Goal: Task Accomplishment & Management: Manage account settings

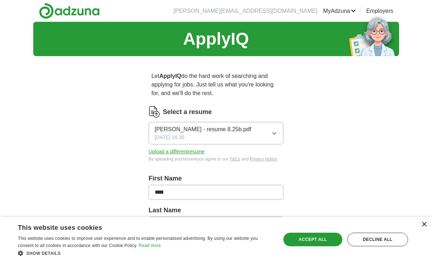
click at [423, 224] on div "×" at bounding box center [423, 224] width 5 height 5
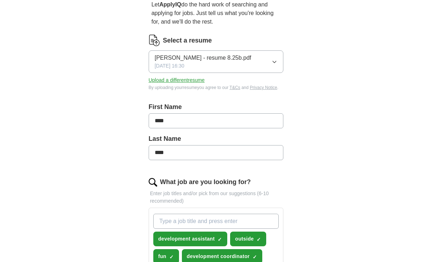
scroll to position [72, 0]
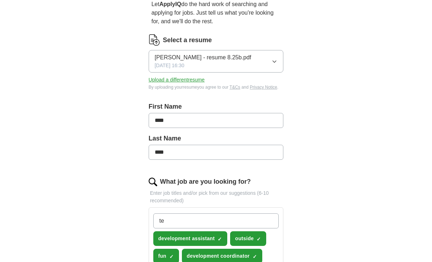
type input "t"
click at [271, 222] on input "education" at bounding box center [216, 220] width 126 height 15
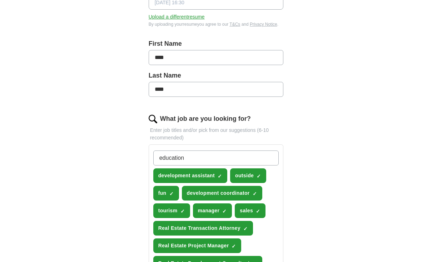
scroll to position [141, 0]
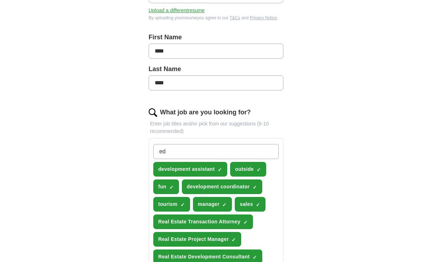
type input "e"
click at [271, 152] on input "What job are you looking for?" at bounding box center [216, 151] width 126 height 15
click at [270, 152] on input "What job are you looking for?" at bounding box center [216, 151] width 126 height 15
click at [266, 152] on input "What job are you looking for?" at bounding box center [216, 151] width 126 height 15
click at [314, 151] on div "ApplyIQ Let ApplyIQ do the hard work of searching and applying for jobs. Just t…" at bounding box center [216, 259] width 366 height 757
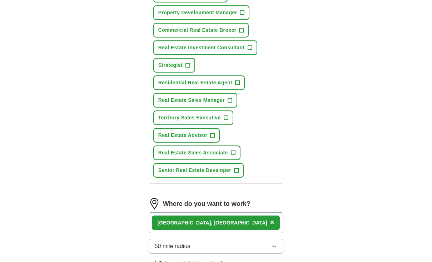
scroll to position [421, 0]
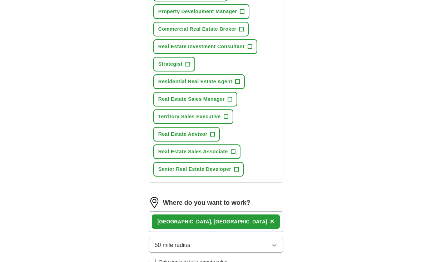
click at [237, 169] on span "+" at bounding box center [236, 170] width 4 height 6
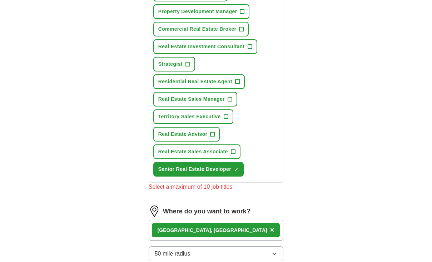
click at [225, 116] on span "+" at bounding box center [226, 117] width 4 height 6
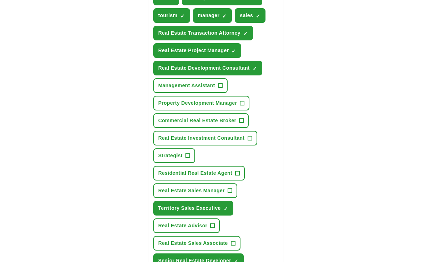
scroll to position [329, 0]
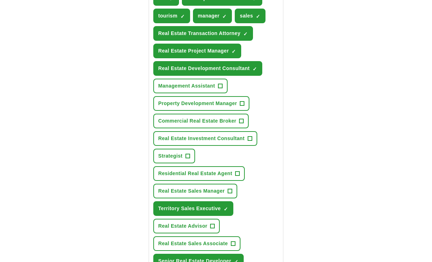
click at [220, 83] on span "+" at bounding box center [220, 86] width 4 height 6
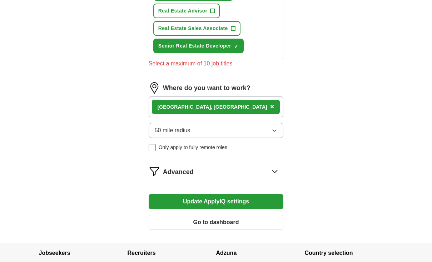
scroll to position [546, 0]
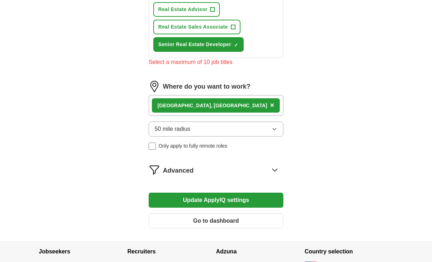
click at [276, 129] on icon "button" at bounding box center [275, 129] width 6 height 6
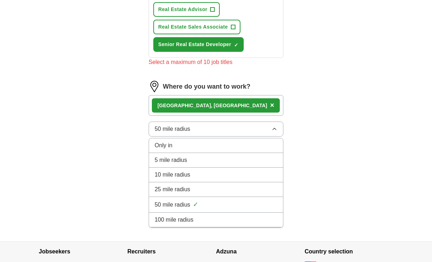
click at [240, 202] on div "50 mile radius ✓" at bounding box center [216, 205] width 123 height 10
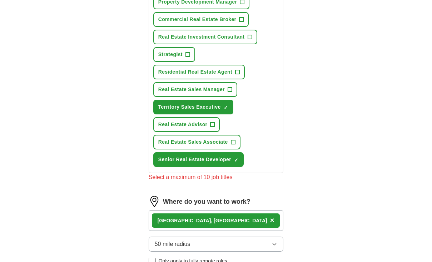
scroll to position [431, 0]
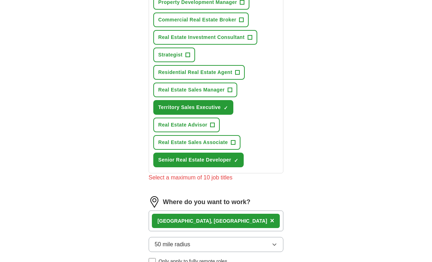
click at [233, 143] on span "+" at bounding box center [233, 143] width 4 height 6
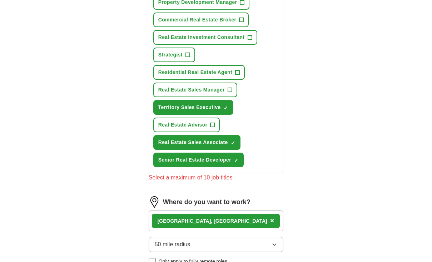
click at [0, 0] on span "×" at bounding box center [0, 0] width 0 height 0
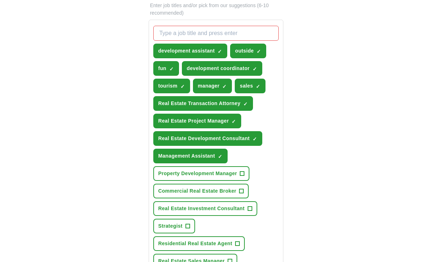
scroll to position [259, 0]
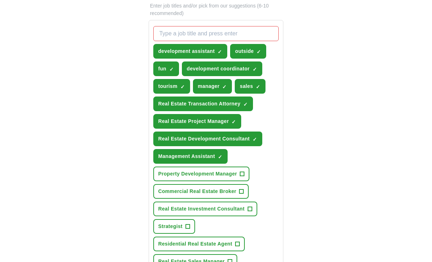
click at [0, 0] on span "×" at bounding box center [0, 0] width 0 height 0
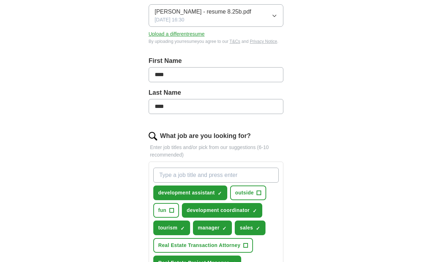
scroll to position [114, 0]
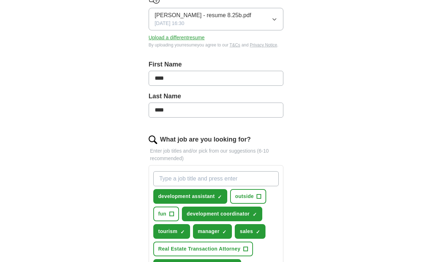
click at [260, 179] on input "What job are you looking for?" at bounding box center [216, 178] width 126 height 15
type input "customer service"
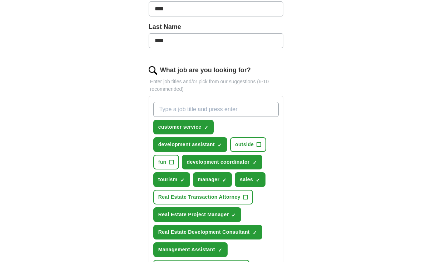
scroll to position [184, 0]
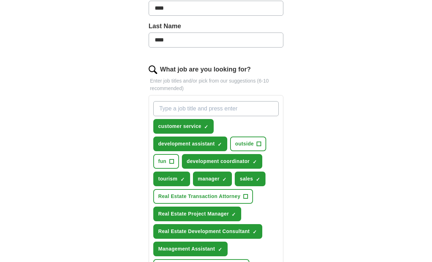
click at [0, 0] on span "×" at bounding box center [0, 0] width 0 height 0
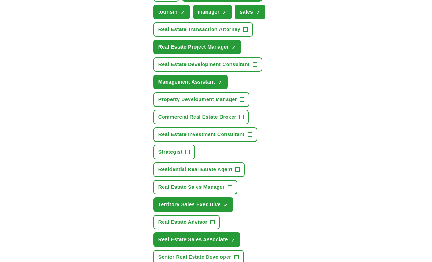
scroll to position [350, 0]
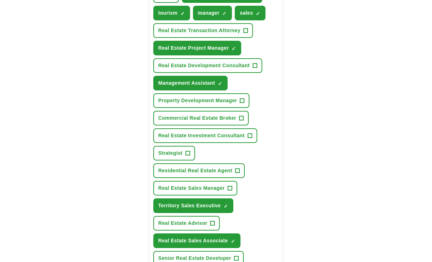
click at [255, 66] on span "+" at bounding box center [255, 66] width 4 height 6
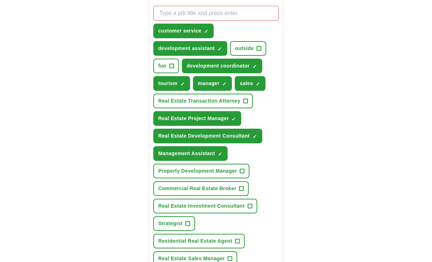
scroll to position [278, 0]
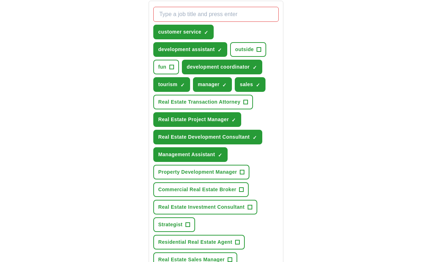
click at [243, 172] on span "+" at bounding box center [242, 172] width 4 height 6
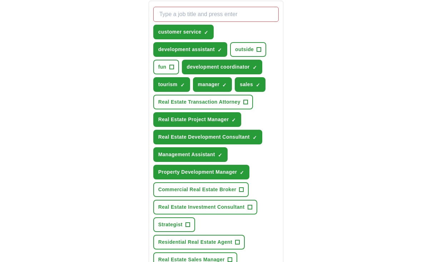
click at [0, 0] on span "×" at bounding box center [0, 0] width 0 height 0
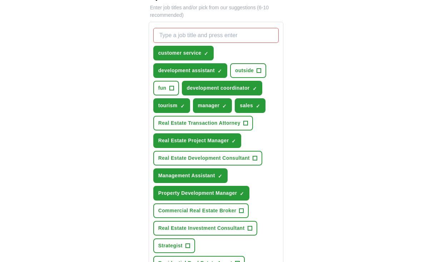
scroll to position [257, 0]
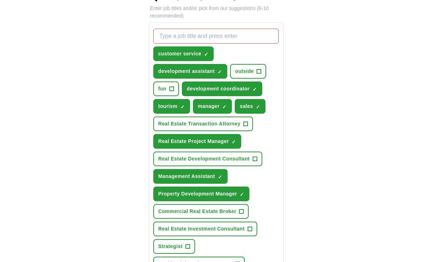
click at [0, 0] on span "×" at bounding box center [0, 0] width 0 height 0
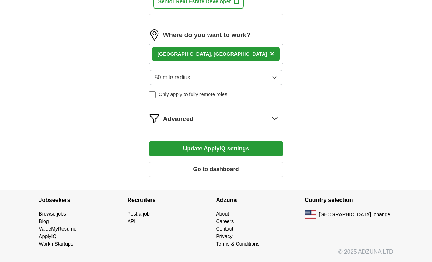
scroll to position [606, 0]
click at [250, 148] on button "Update ApplyIQ settings" at bounding box center [216, 148] width 135 height 15
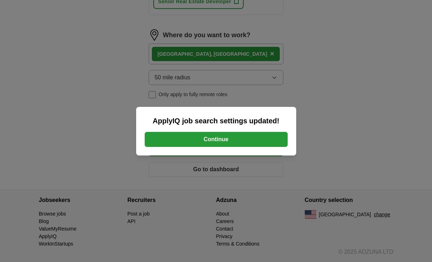
click at [217, 138] on button "Continue" at bounding box center [216, 139] width 143 height 15
